Goal: Task Accomplishment & Management: Manage account settings

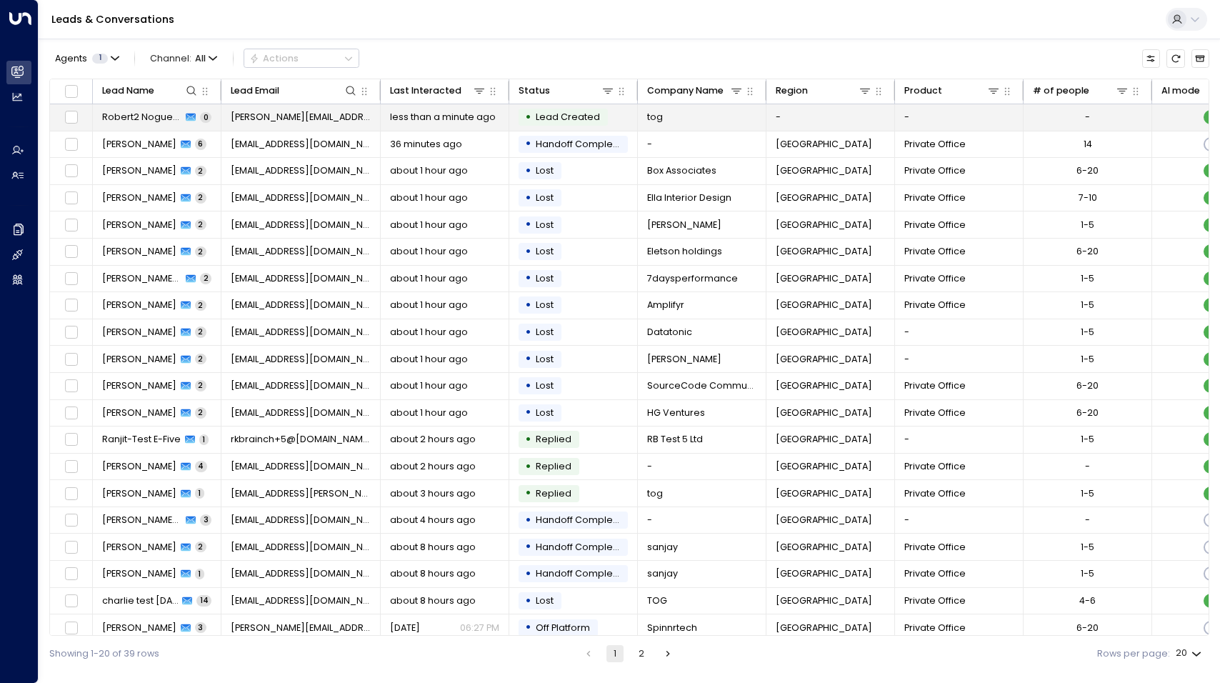
click at [128, 117] on span "Robert2 Noguera" at bounding box center [142, 117] width 80 height 13
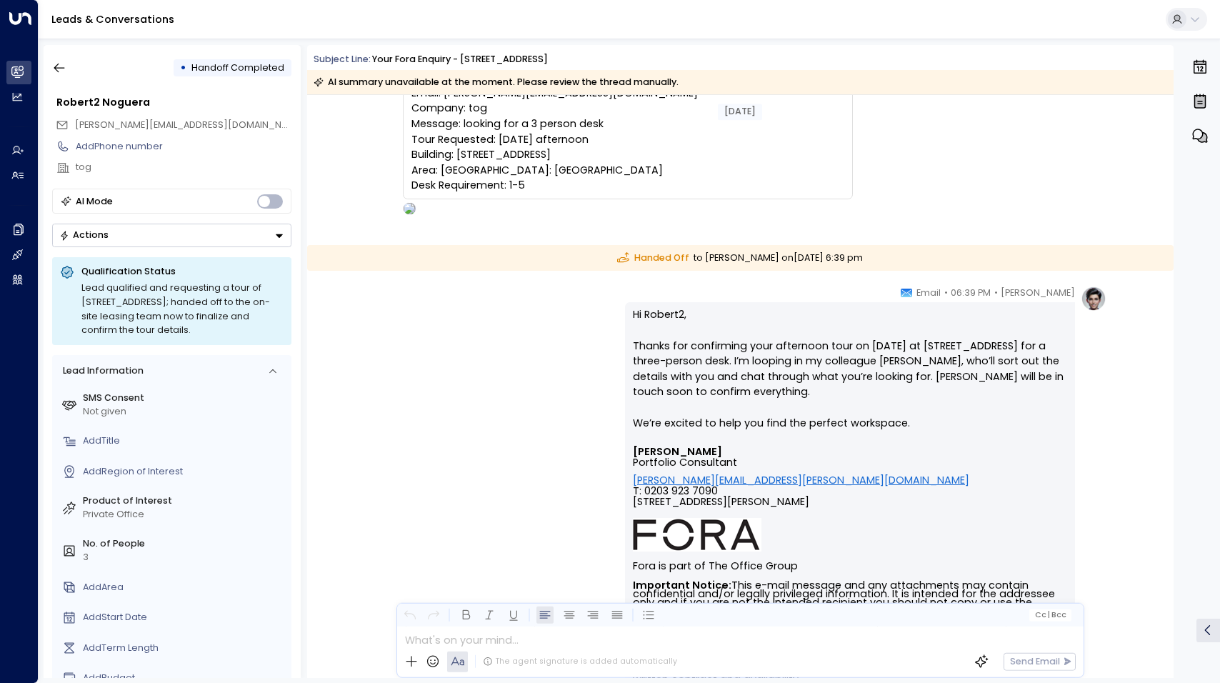
scroll to position [146, 0]
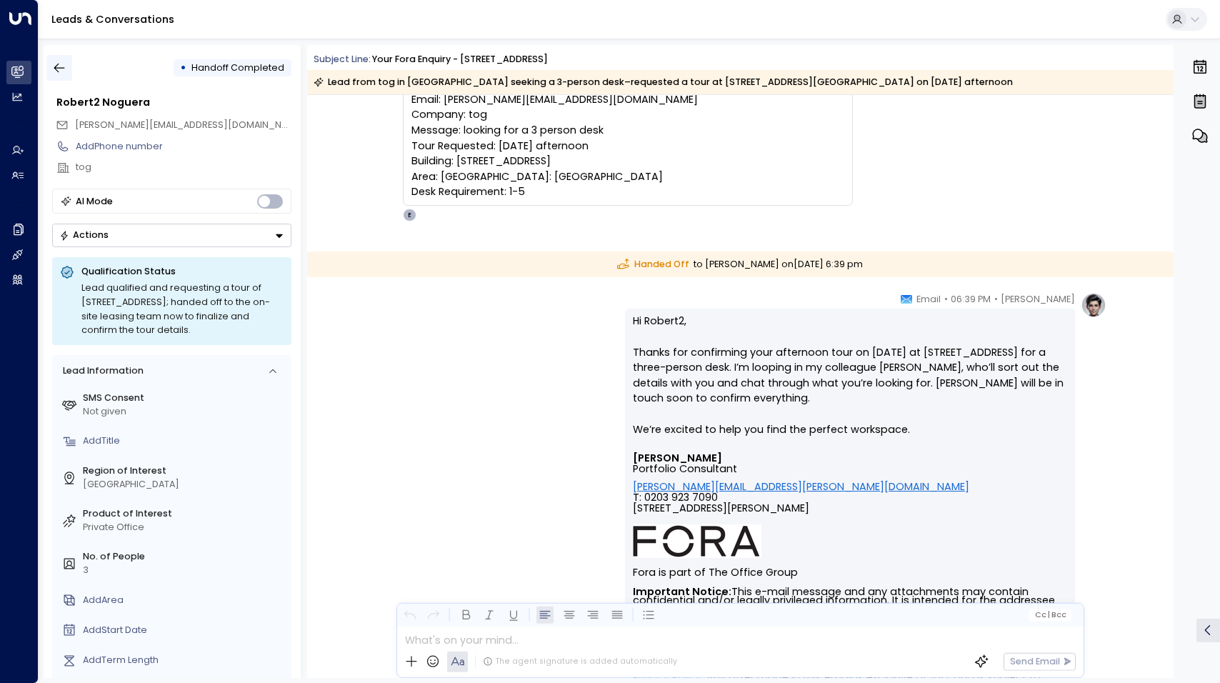
click at [56, 66] on icon "button" at bounding box center [59, 68] width 11 height 9
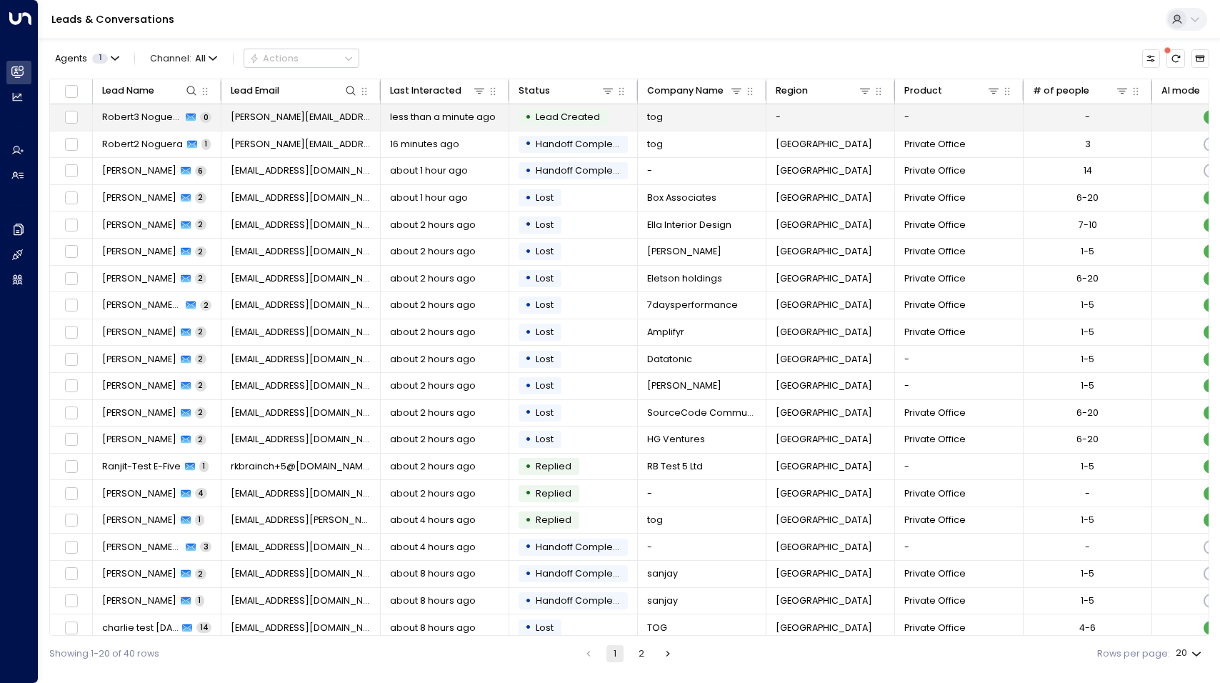
click at [146, 114] on span "Robert3 Noguera" at bounding box center [142, 117] width 80 height 13
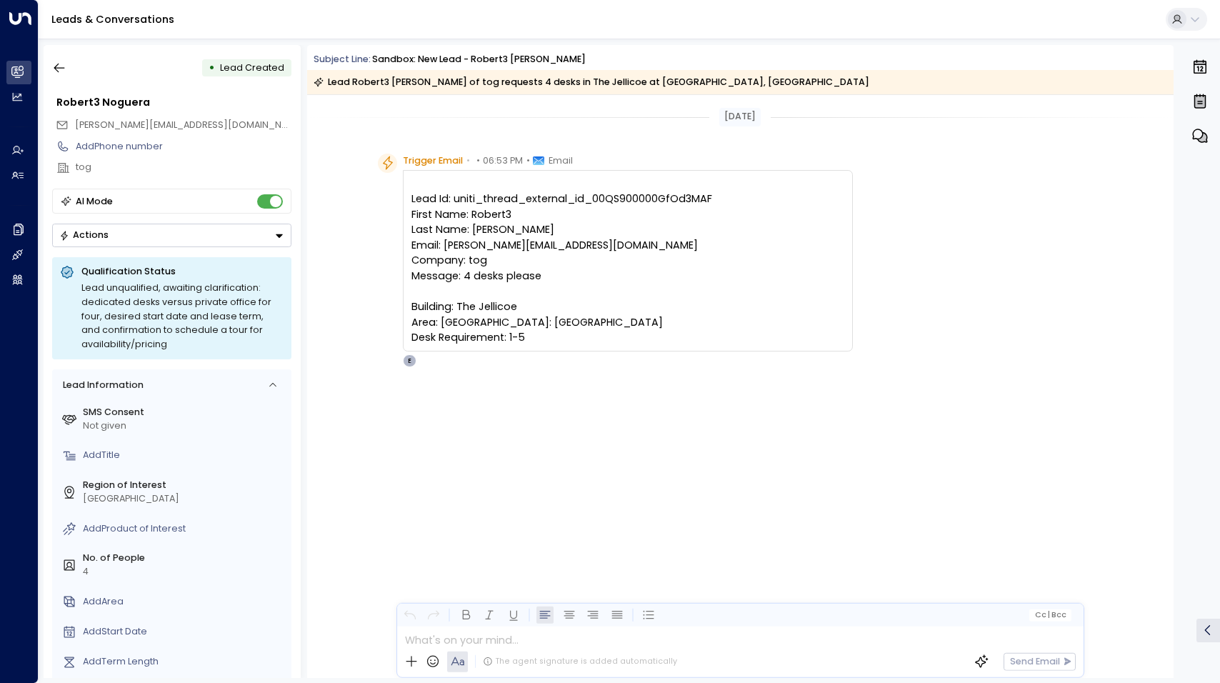
scroll to position [504, 0]
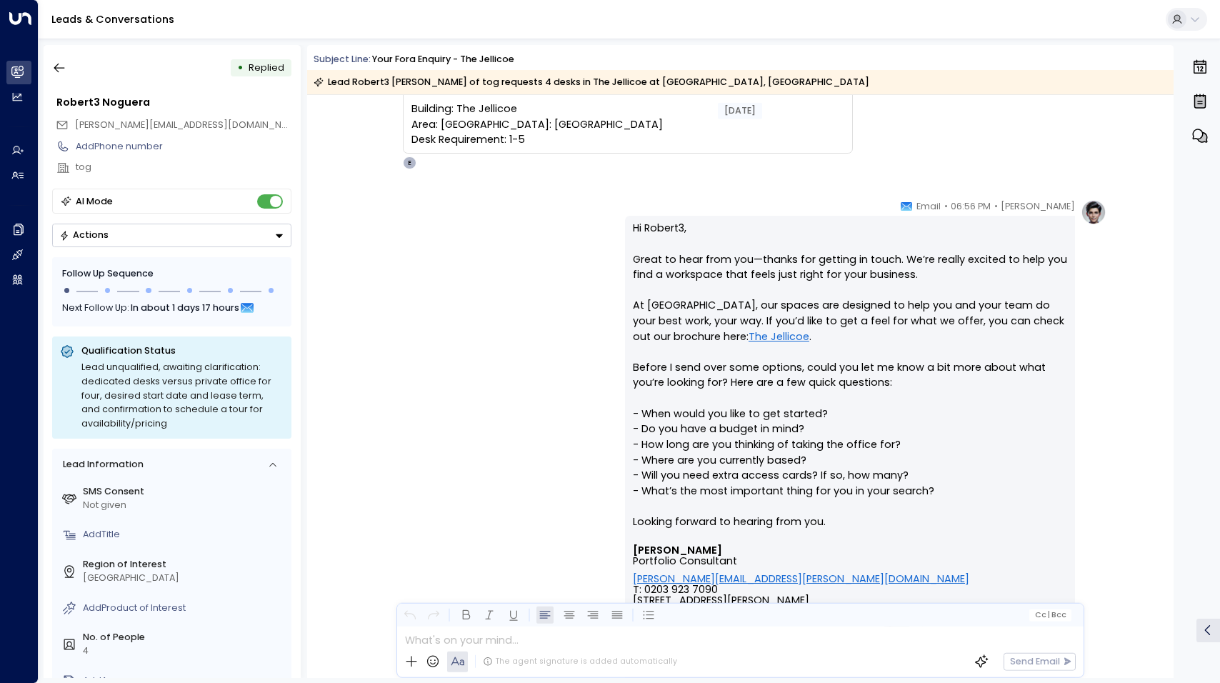
scroll to position [218, 0]
